Goal: Information Seeking & Learning: Learn about a topic

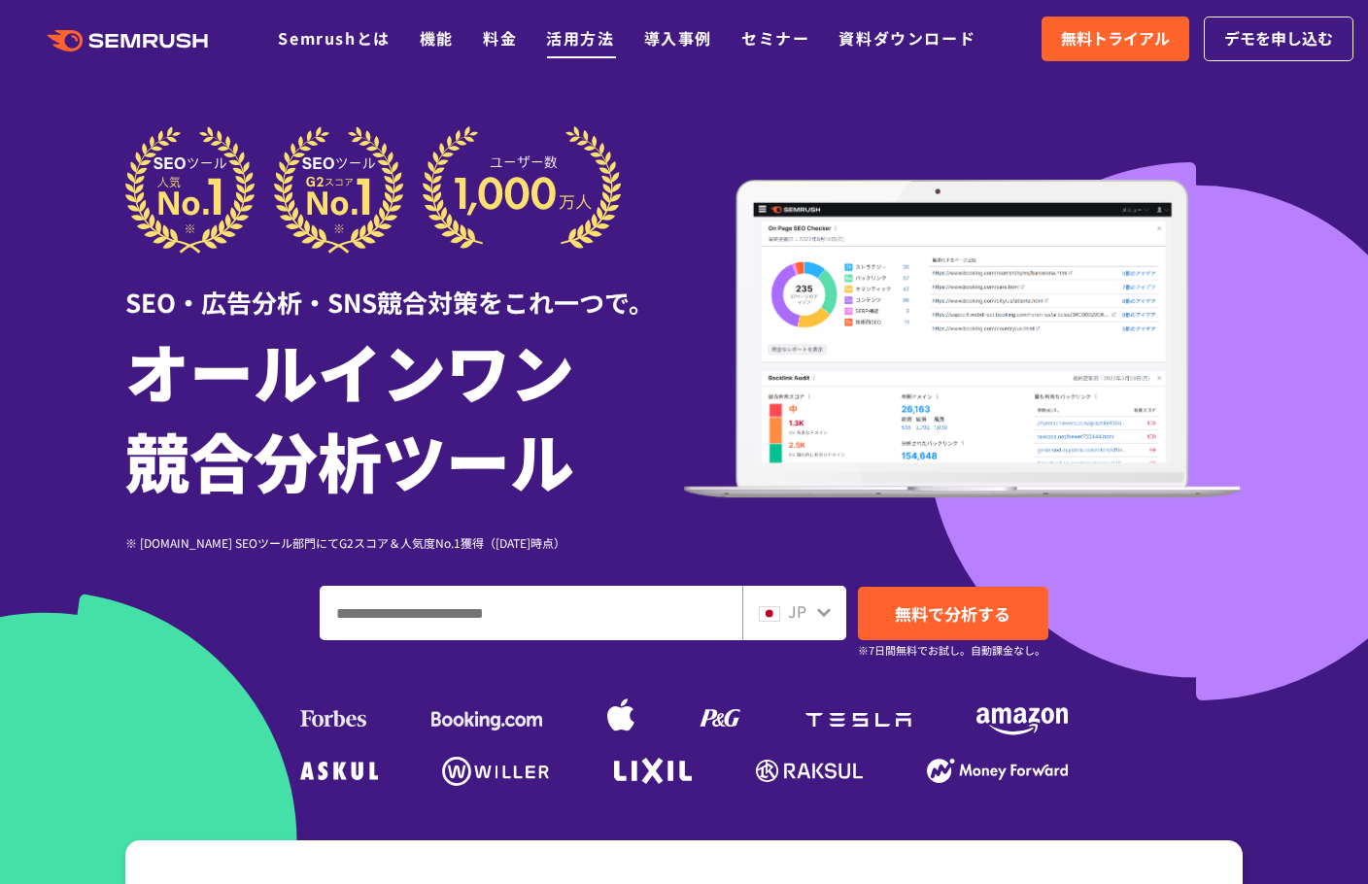
click at [590, 37] on link "活用方法" at bounding box center [580, 37] width 68 height 23
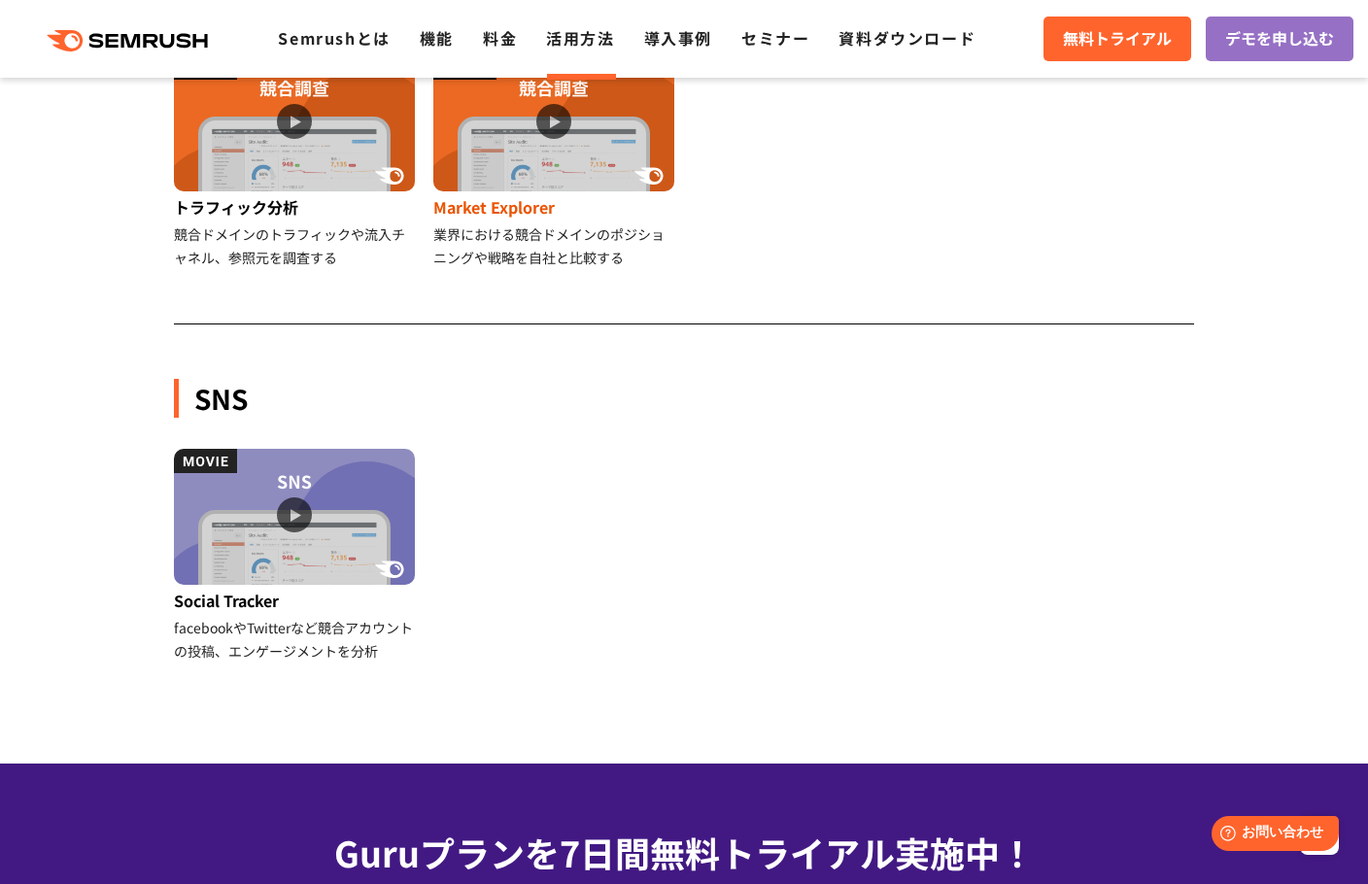
scroll to position [1555, 0]
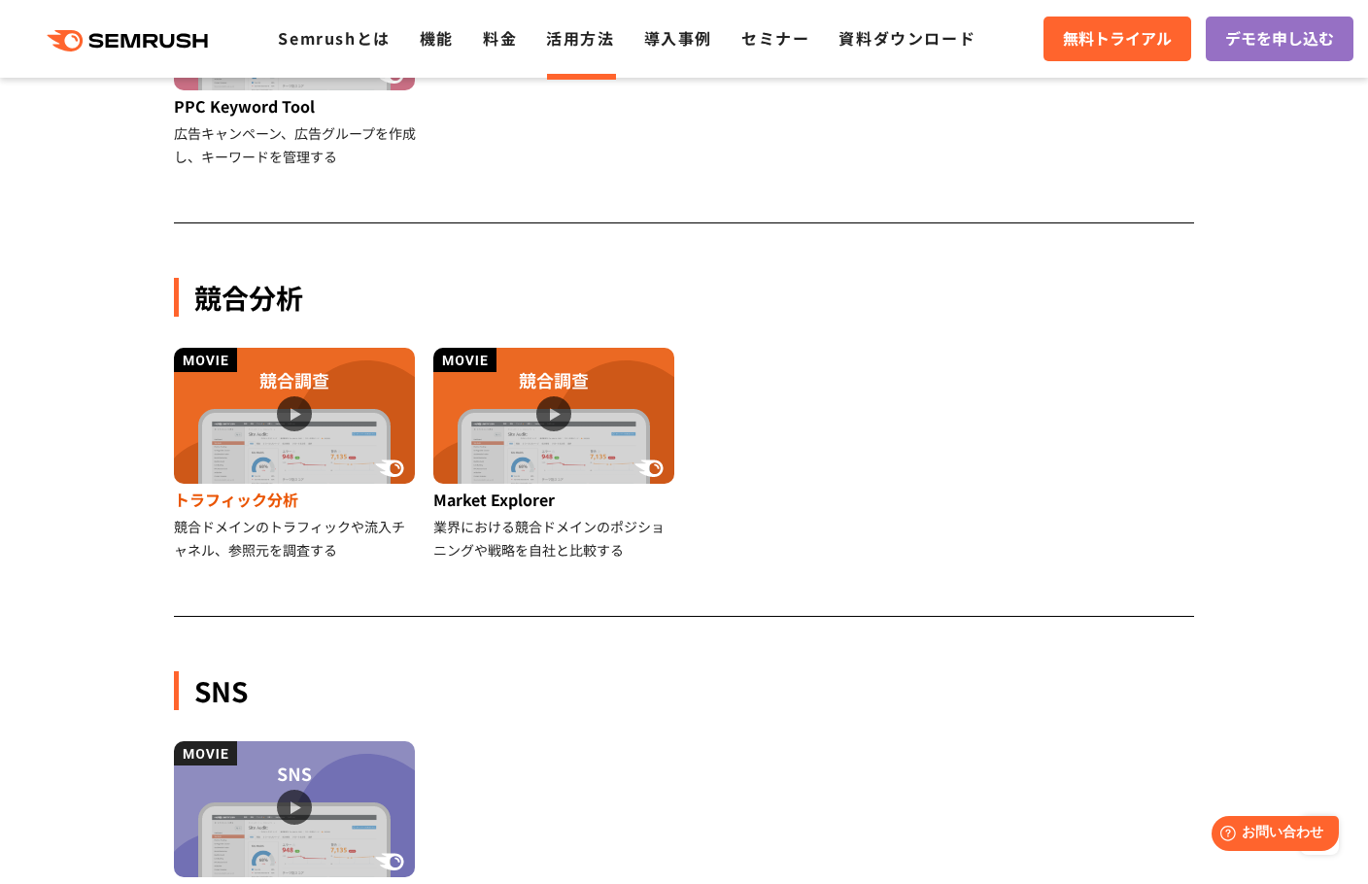
click at [369, 411] on img at bounding box center [294, 416] width 241 height 136
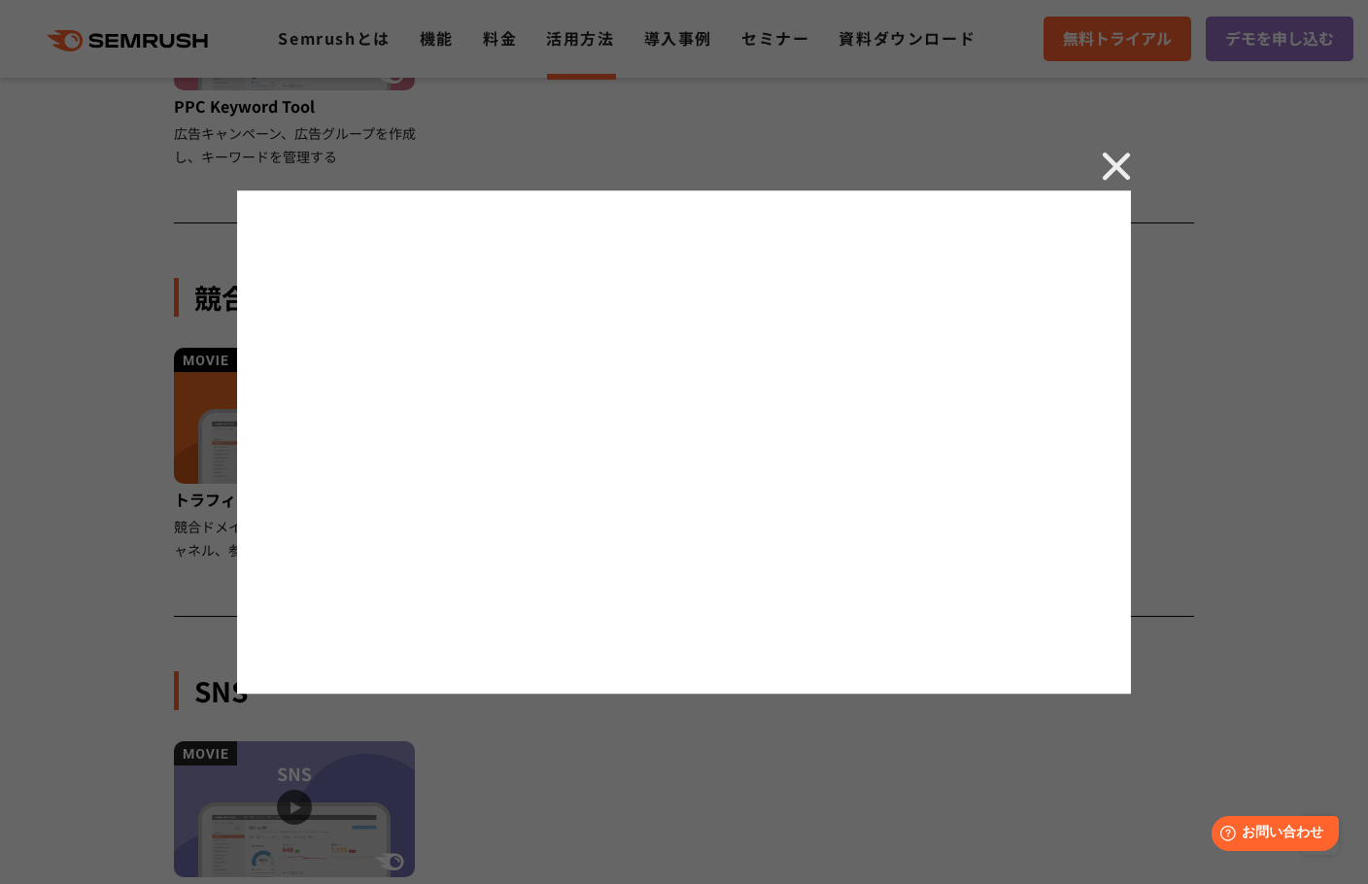
click at [1120, 158] on img at bounding box center [1116, 166] width 29 height 29
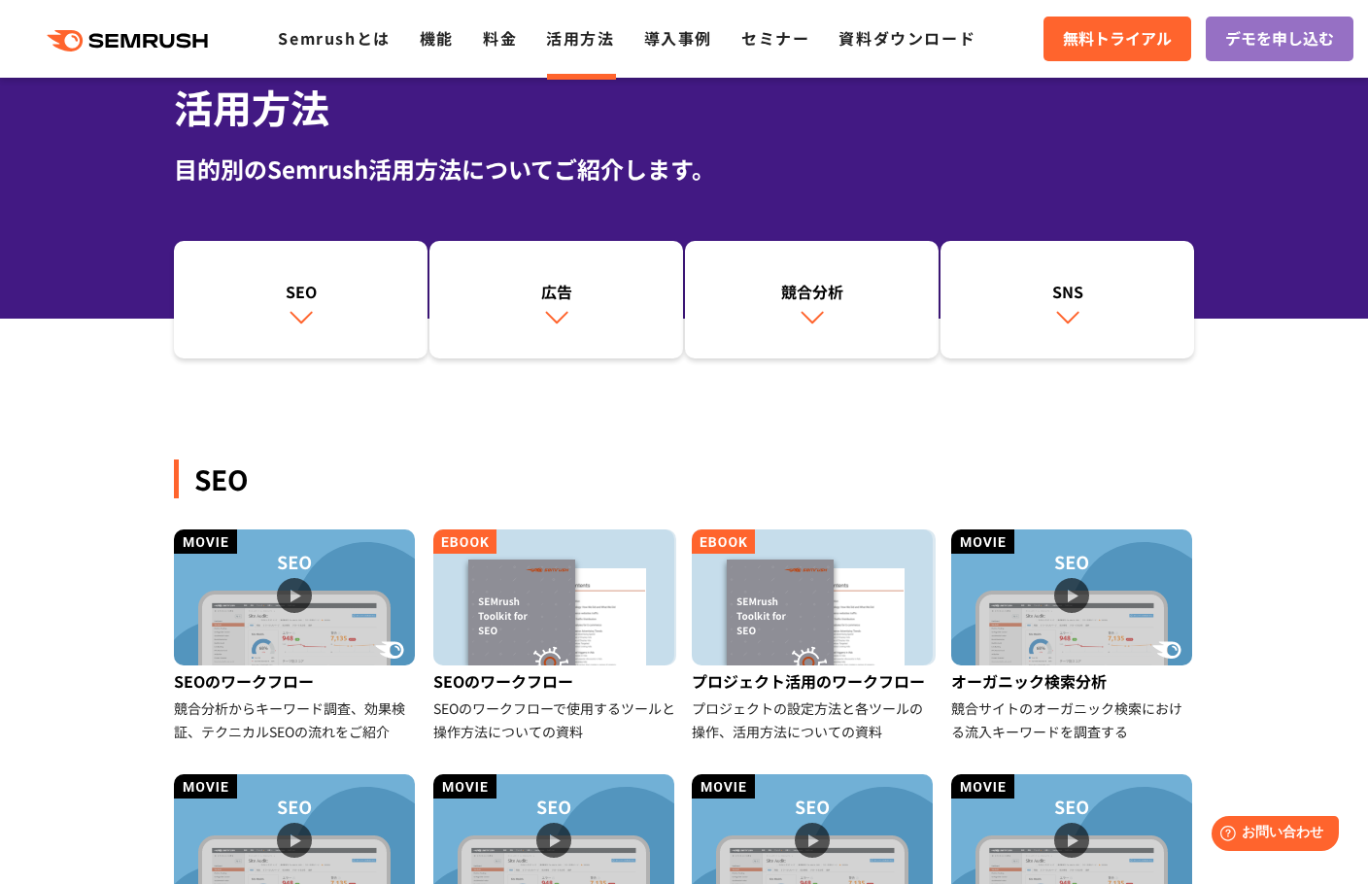
scroll to position [389, 0]
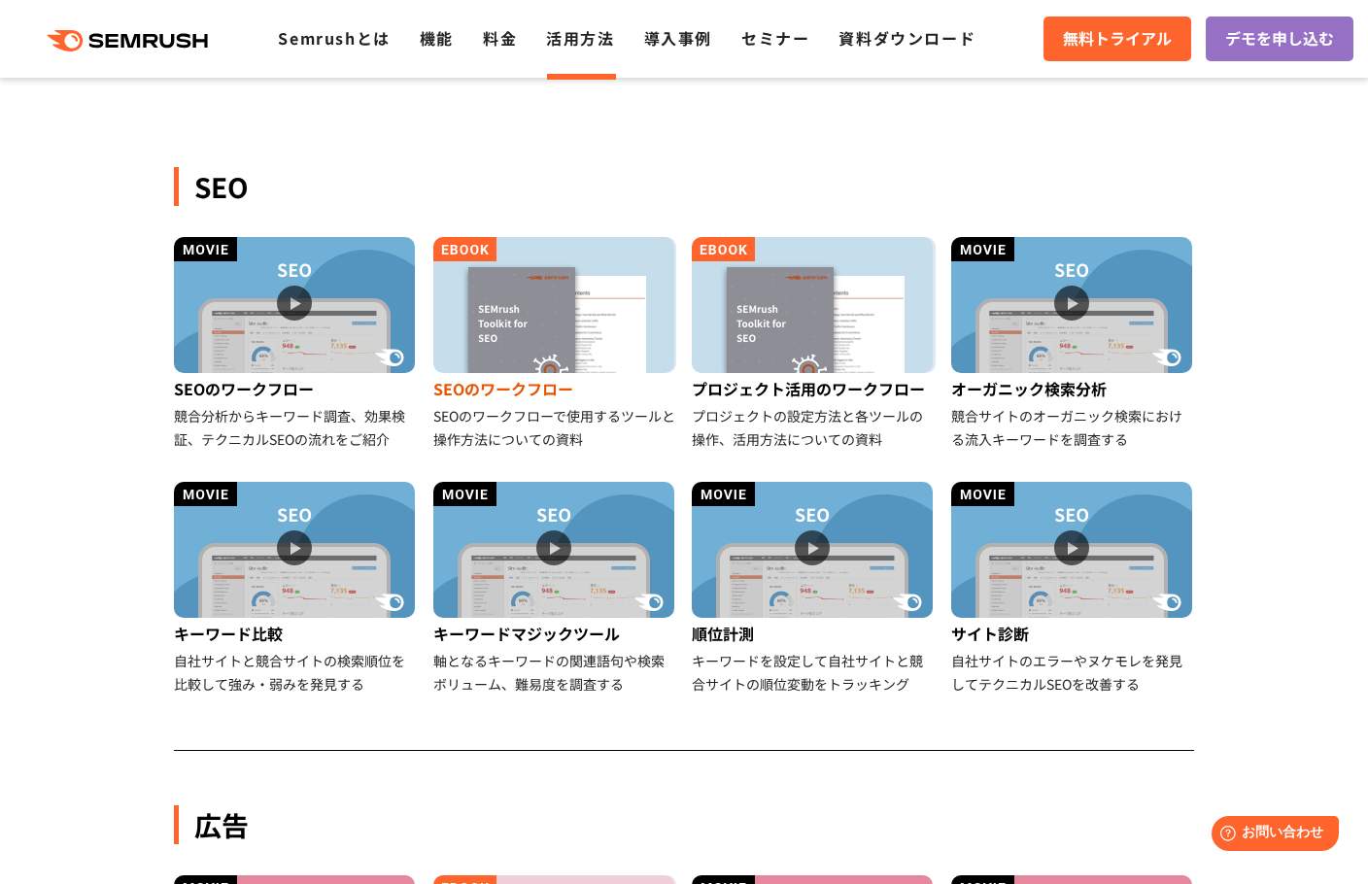
click at [513, 315] on img at bounding box center [553, 305] width 241 height 136
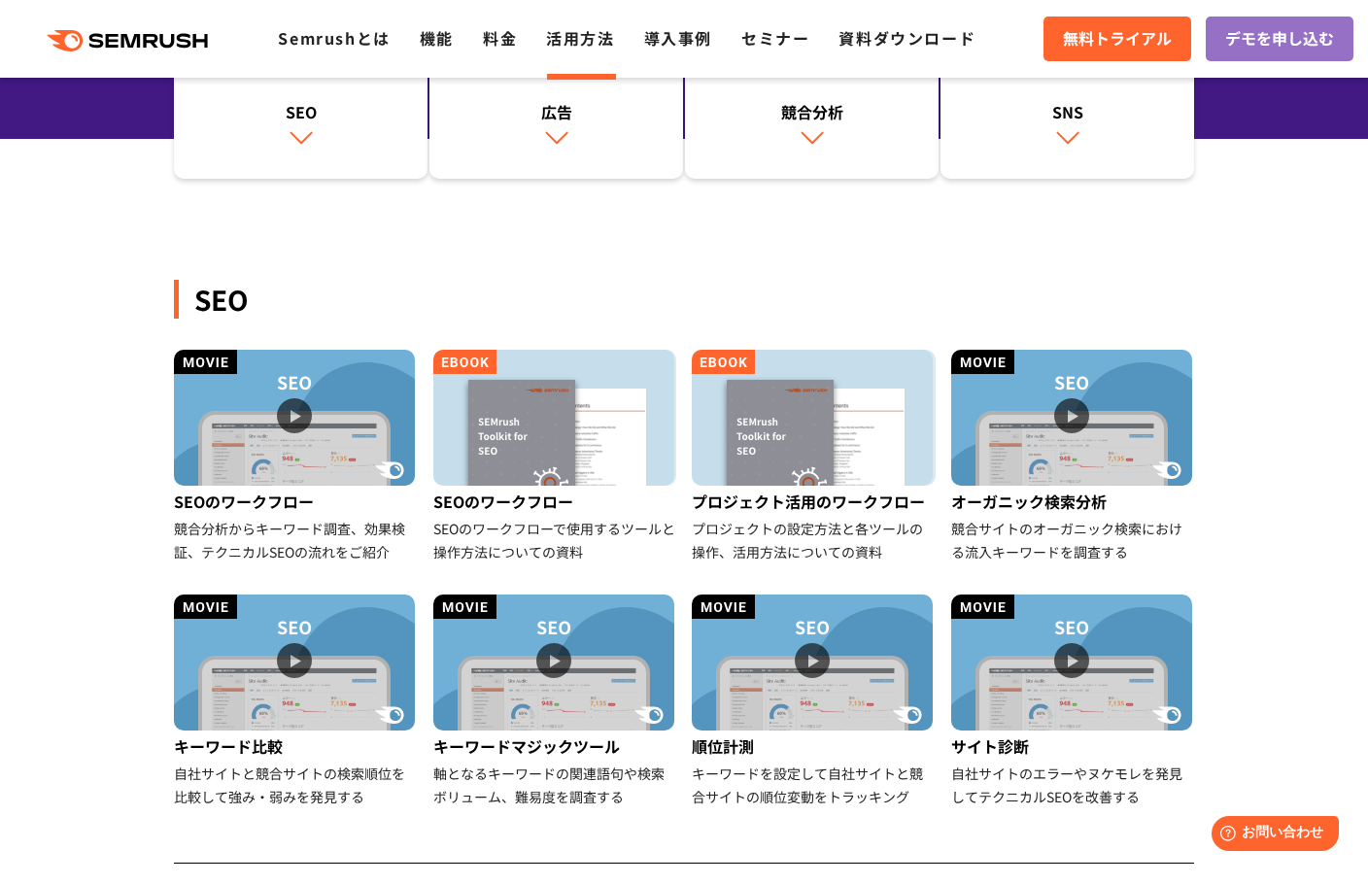
scroll to position [0, 0]
